Goal: Task Accomplishment & Management: Complete application form

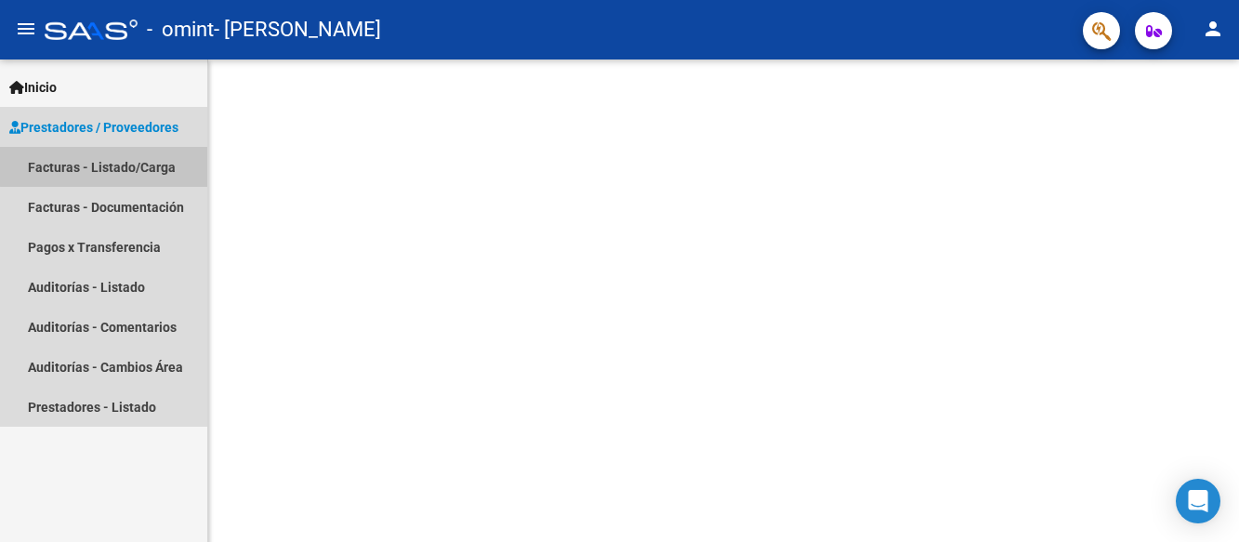
click at [111, 166] on link "Facturas - Listado/Carga" at bounding box center [103, 167] width 207 height 40
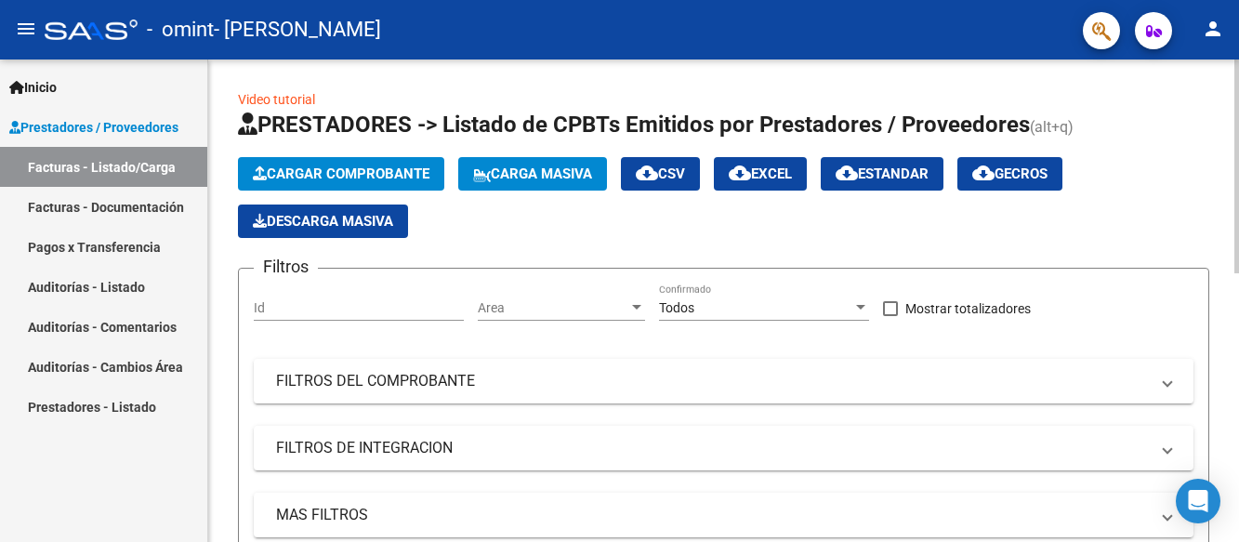
click at [309, 174] on span "Cargar Comprobante" at bounding box center [341, 174] width 177 height 17
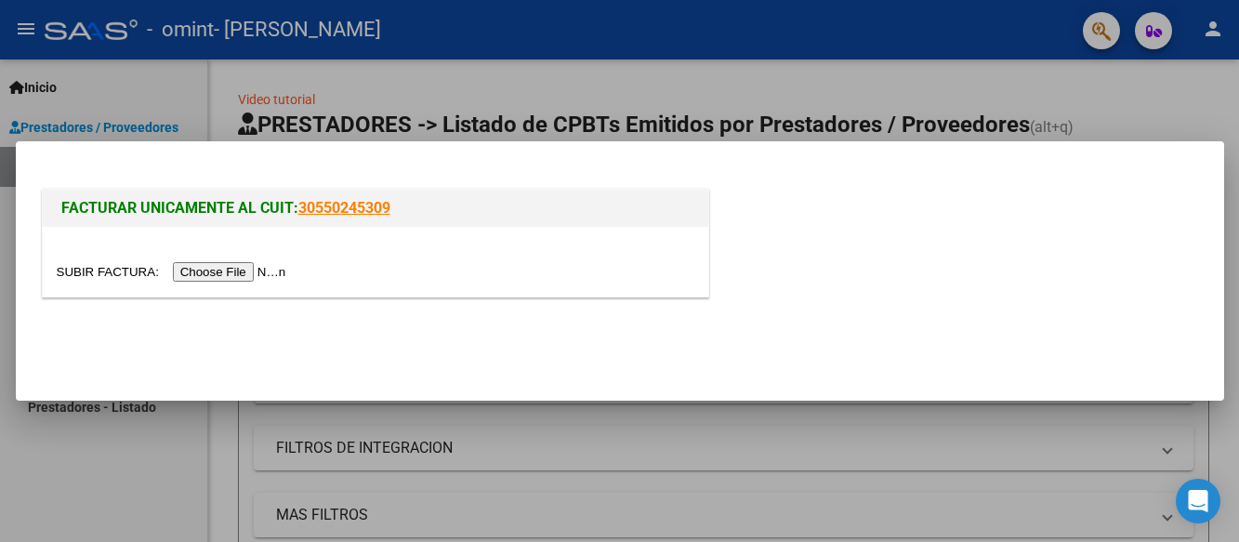
click at [234, 273] on input "file" at bounding box center [174, 272] width 235 height 20
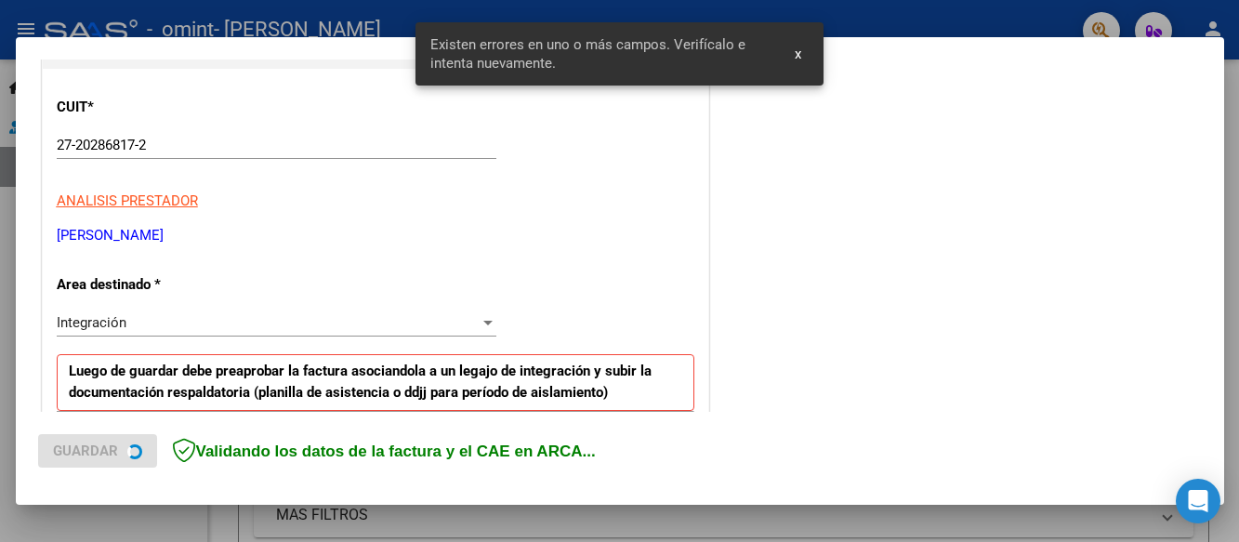
scroll to position [436, 0]
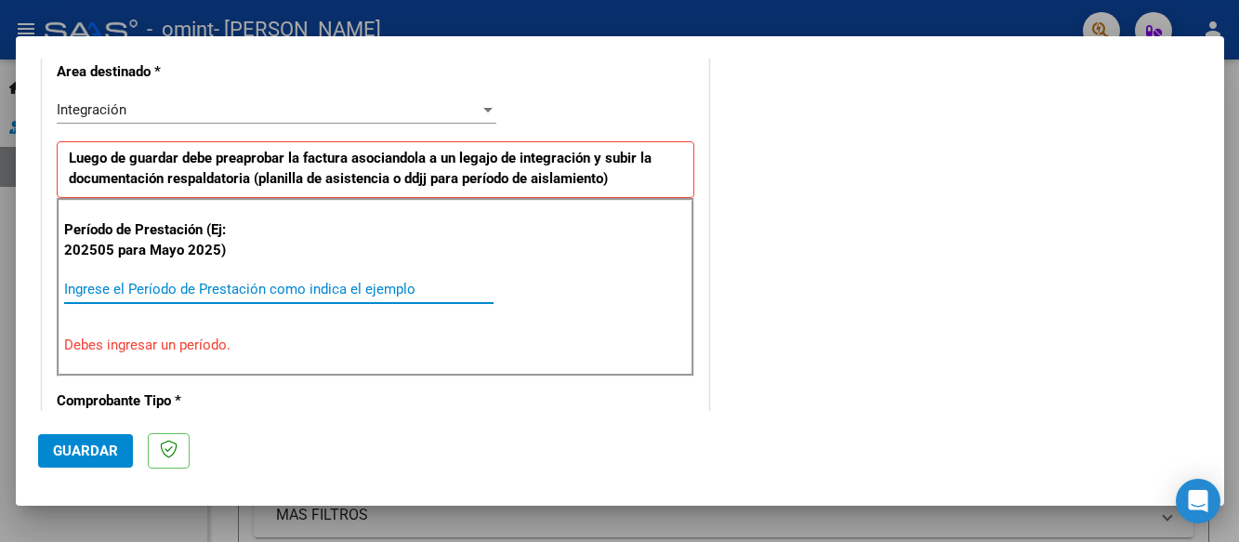
click at [192, 294] on input "Ingrese el Período de Prestación como indica el ejemplo" at bounding box center [279, 289] width 430 height 17
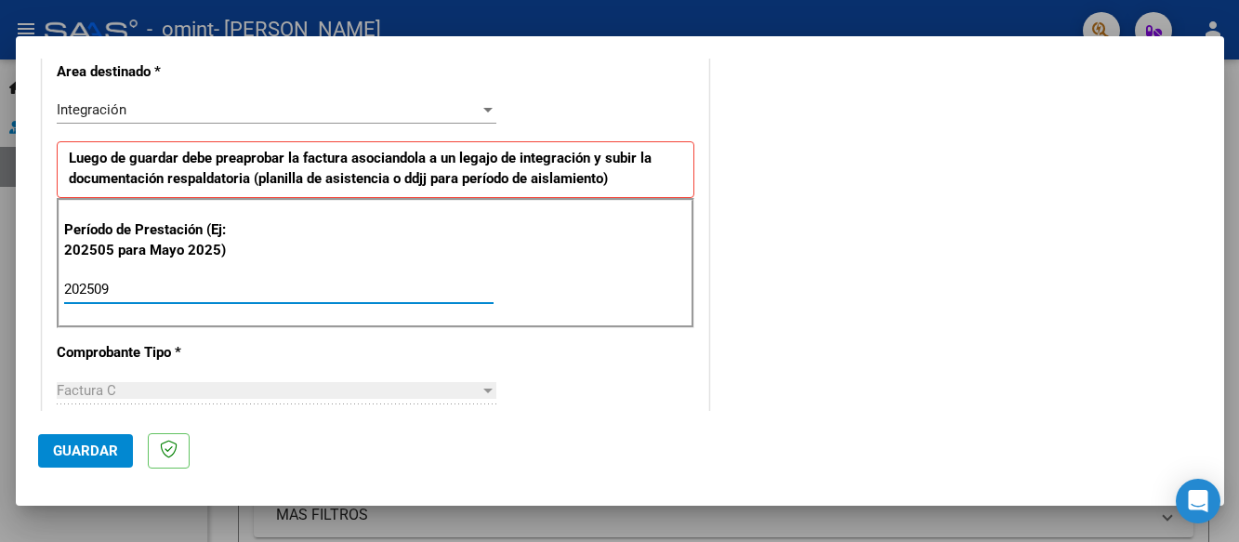
type input "202509"
click at [94, 451] on span "Guardar" at bounding box center [85, 451] width 65 height 17
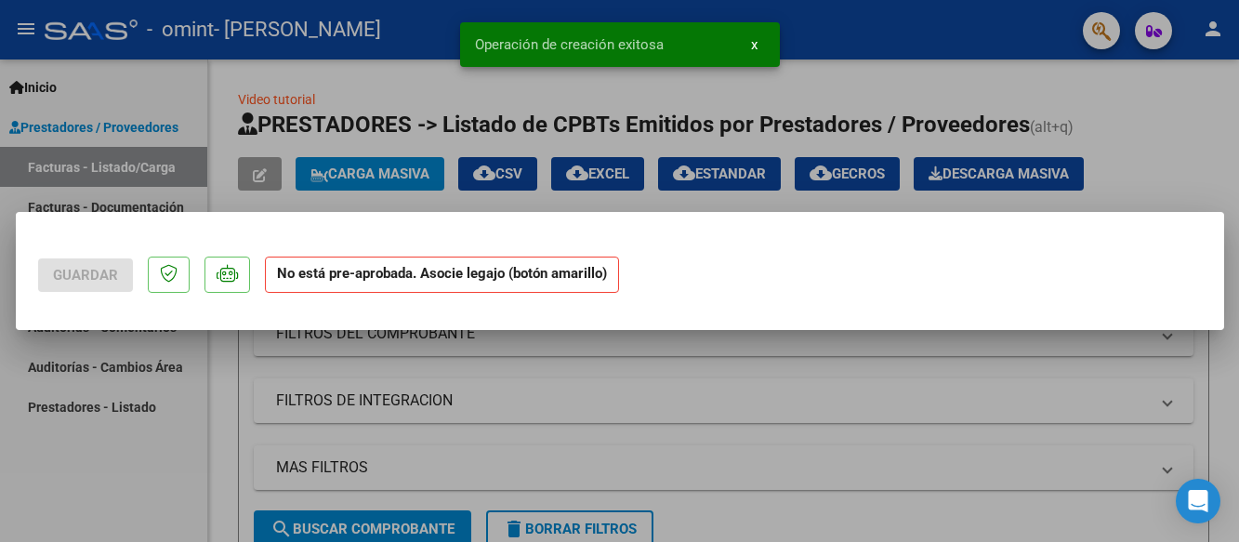
scroll to position [0, 0]
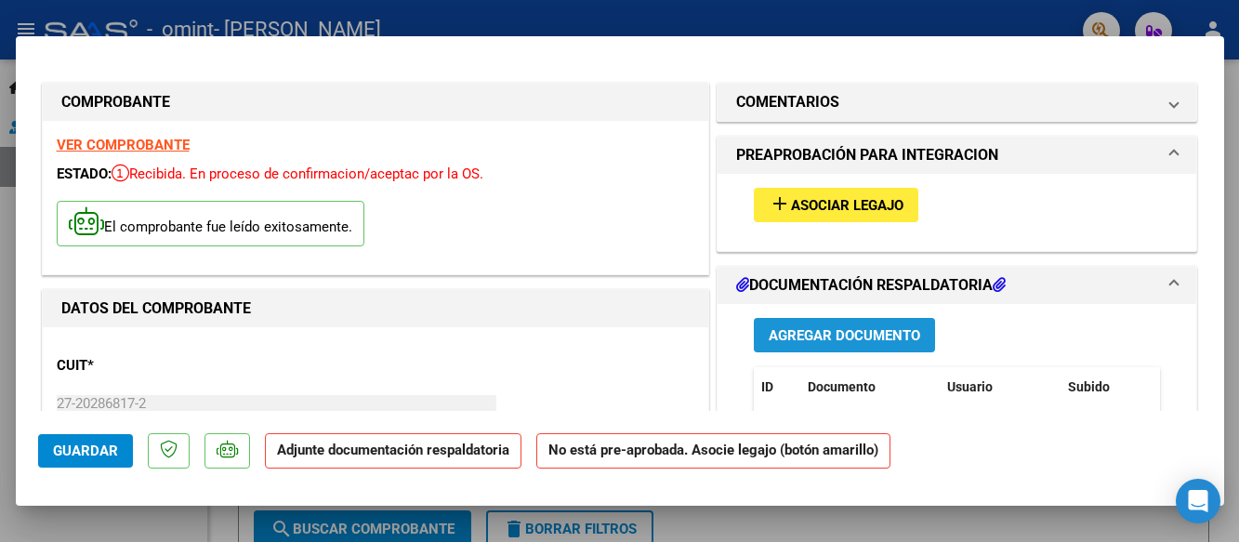
click at [854, 328] on span "Agregar Documento" at bounding box center [845, 335] width 152 height 17
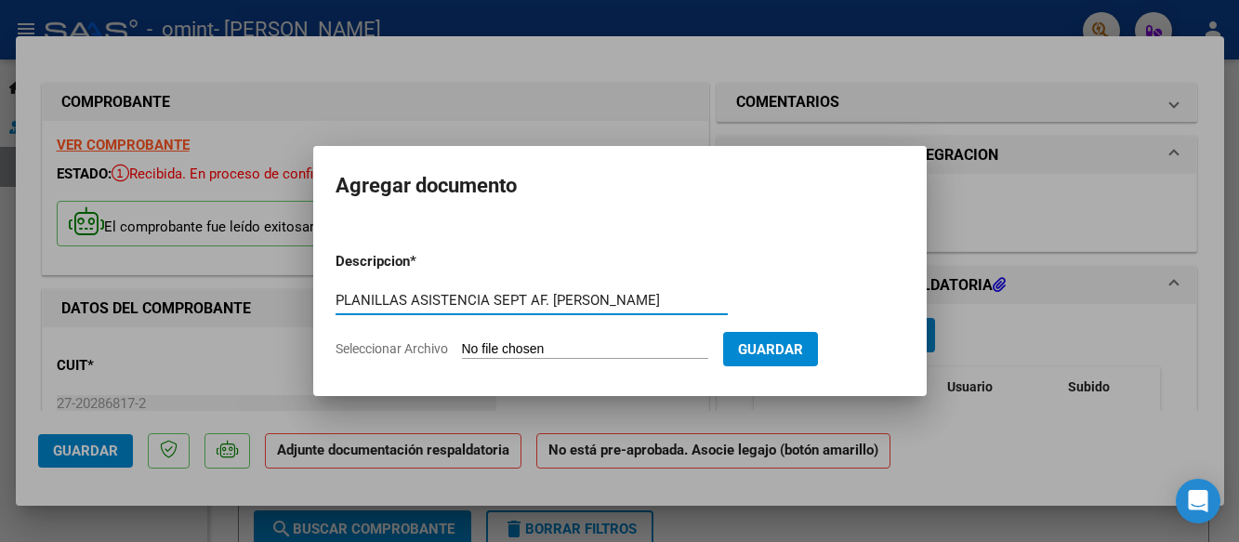
type input "PLANILLAS ASISTENCIA SEPT AF. [PERSON_NAME]"
click at [520, 345] on input "Seleccionar Archivo" at bounding box center [585, 350] width 246 height 18
type input "C:\fakepath\PLANILLAS ASIST SEPT.pdf"
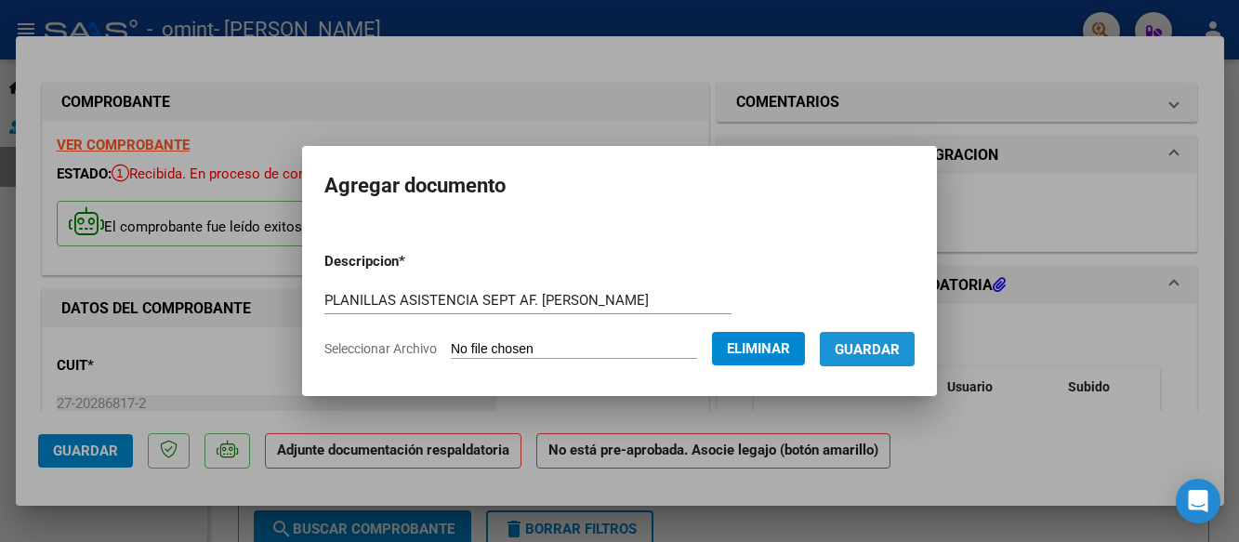
click at [904, 338] on button "Guardar" at bounding box center [867, 349] width 95 height 34
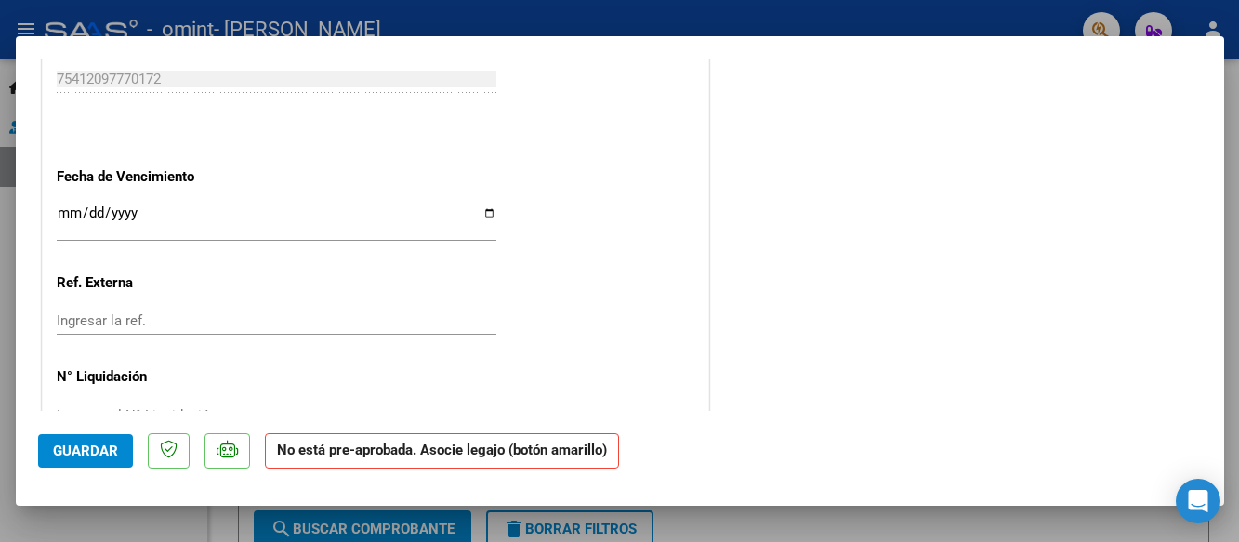
scroll to position [1263, 0]
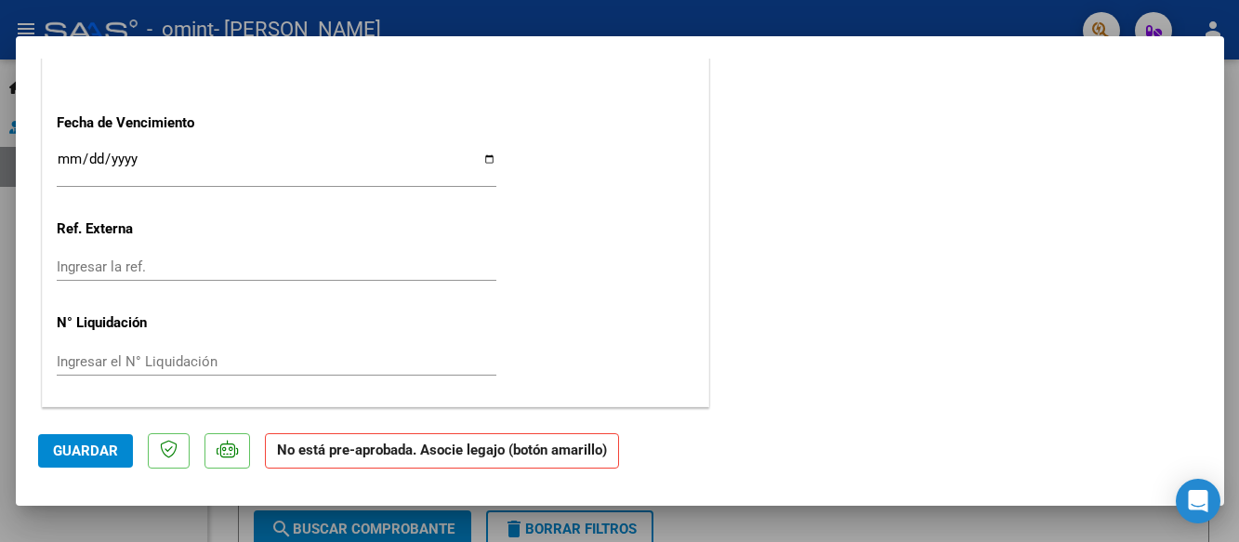
click at [77, 452] on span "Guardar" at bounding box center [85, 451] width 65 height 17
click at [174, 524] on div at bounding box center [619, 271] width 1239 height 542
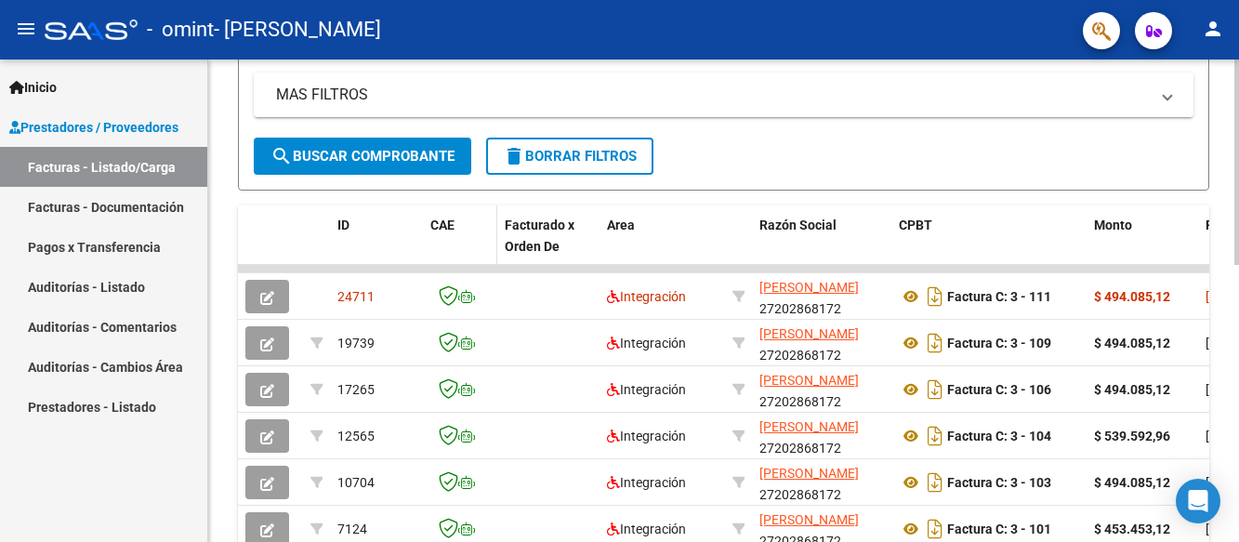
scroll to position [465, 0]
